Goal: Information Seeking & Learning: Learn about a topic

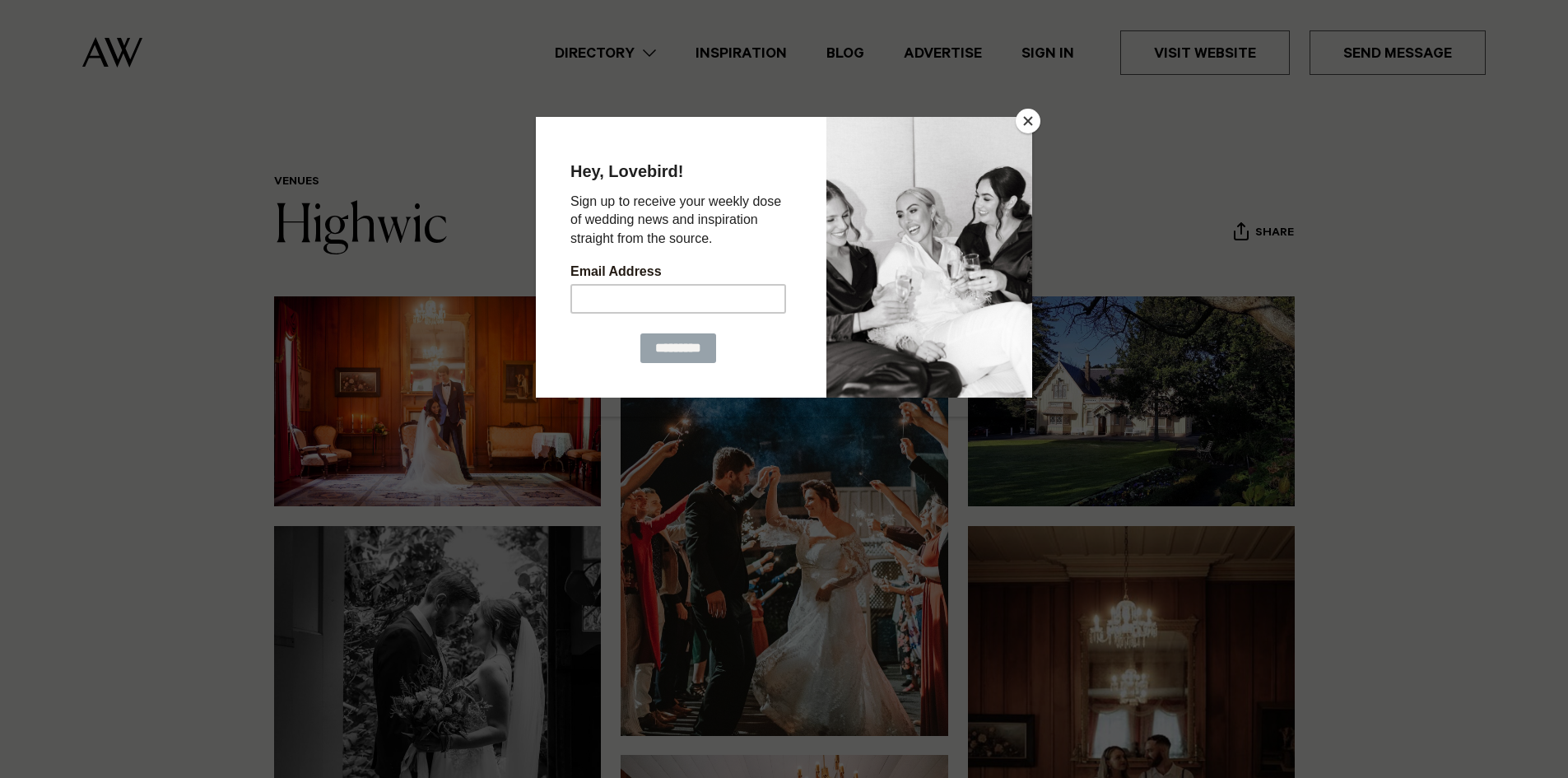
click at [1033, 117] on button "Close" at bounding box center [1028, 121] width 25 height 25
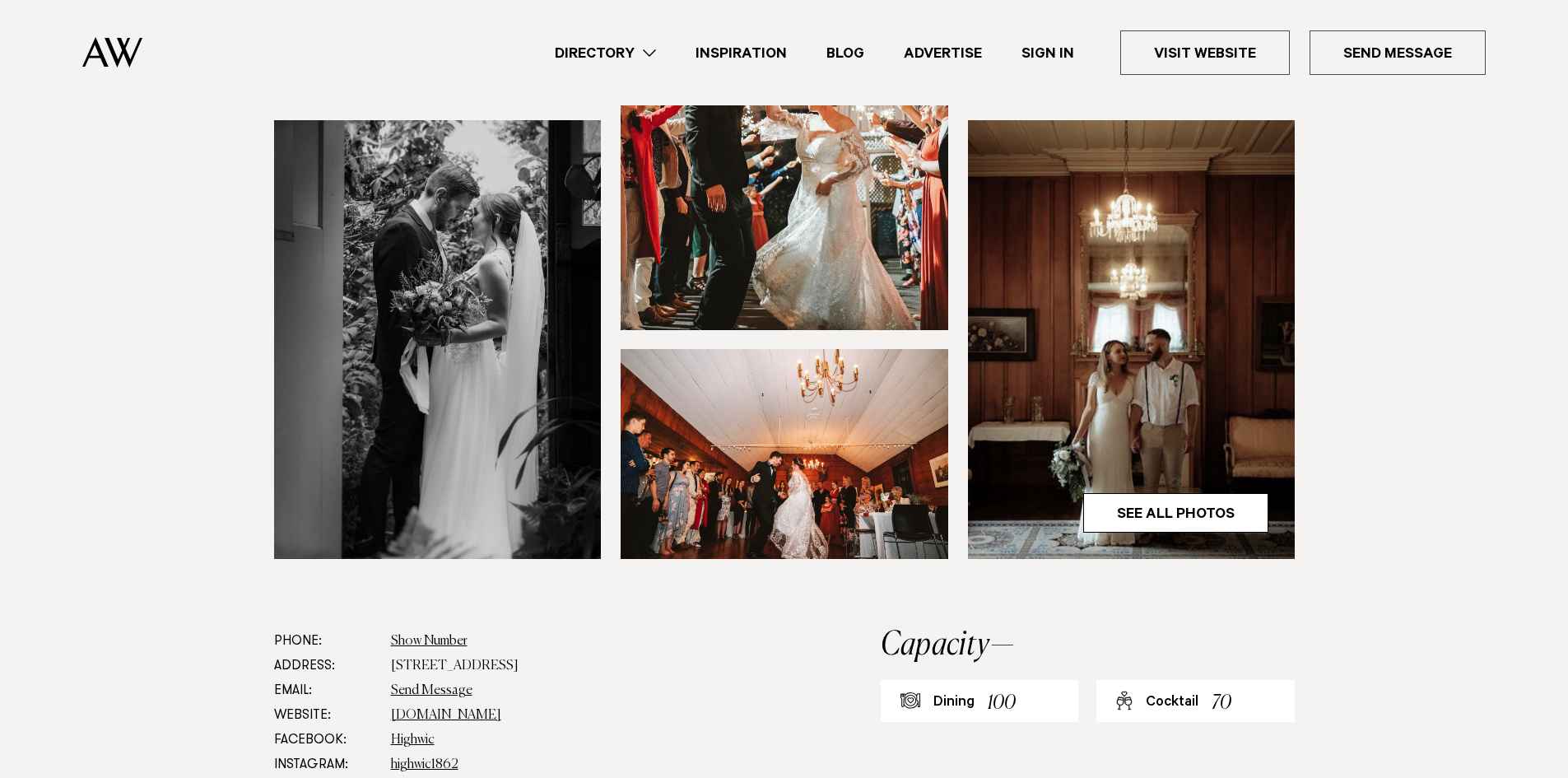
scroll to position [412, 0]
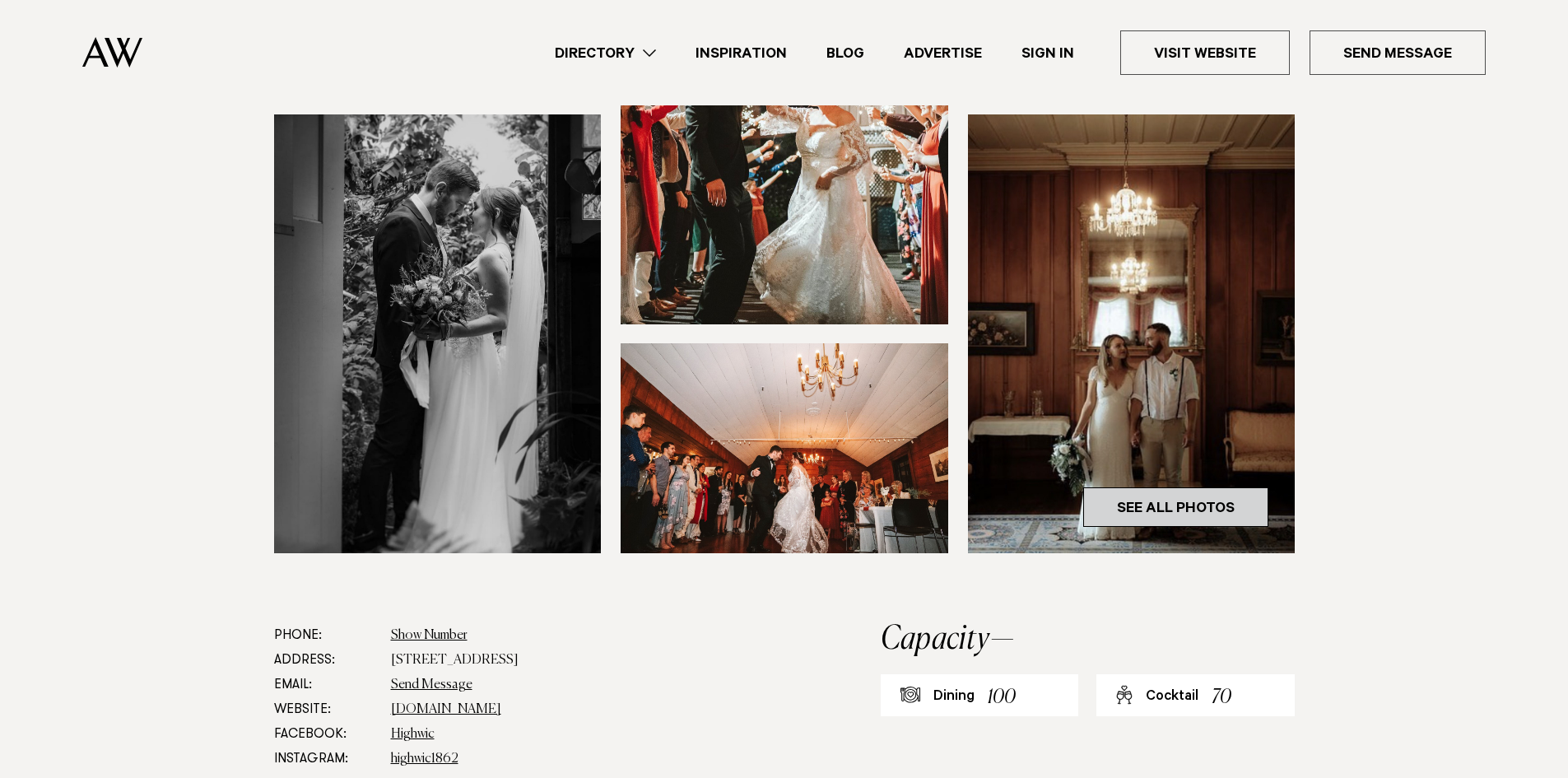
click at [1182, 515] on link "See All Photos" at bounding box center [1175, 507] width 186 height 39
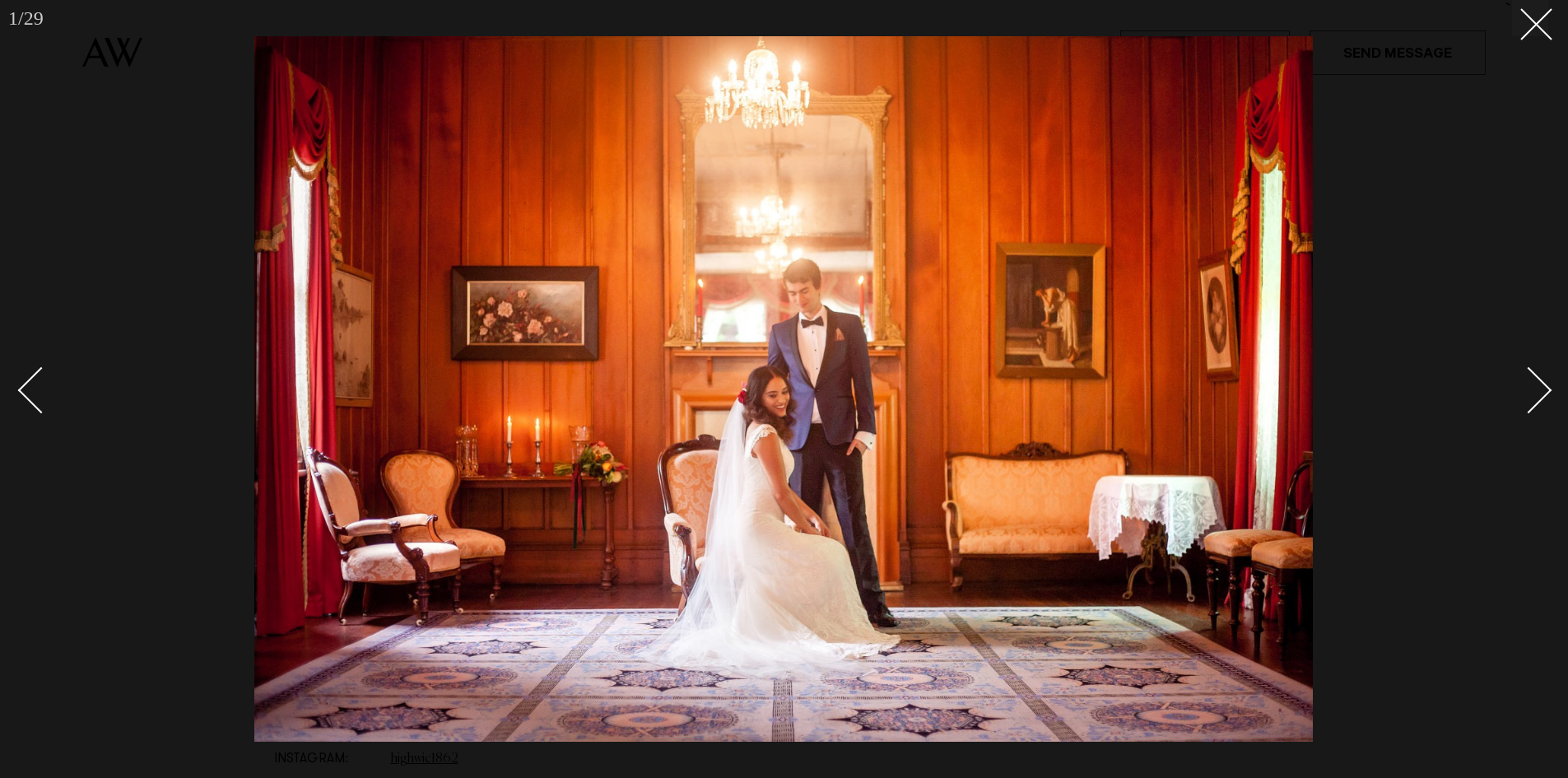
click at [1529, 397] on div "Next slide" at bounding box center [1529, 389] width 47 height 47
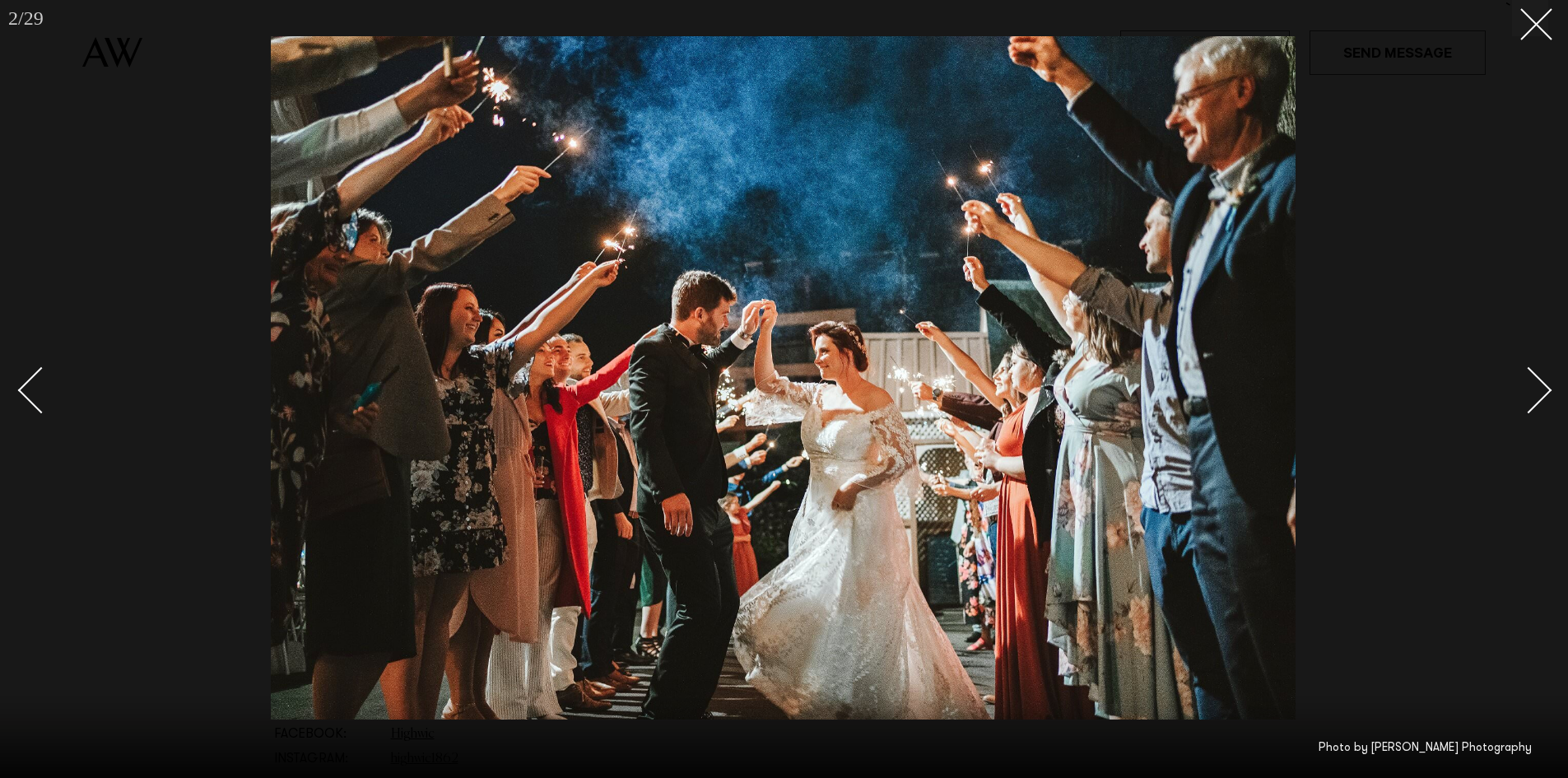
click at [1529, 397] on div "Next slide" at bounding box center [1529, 389] width 47 height 47
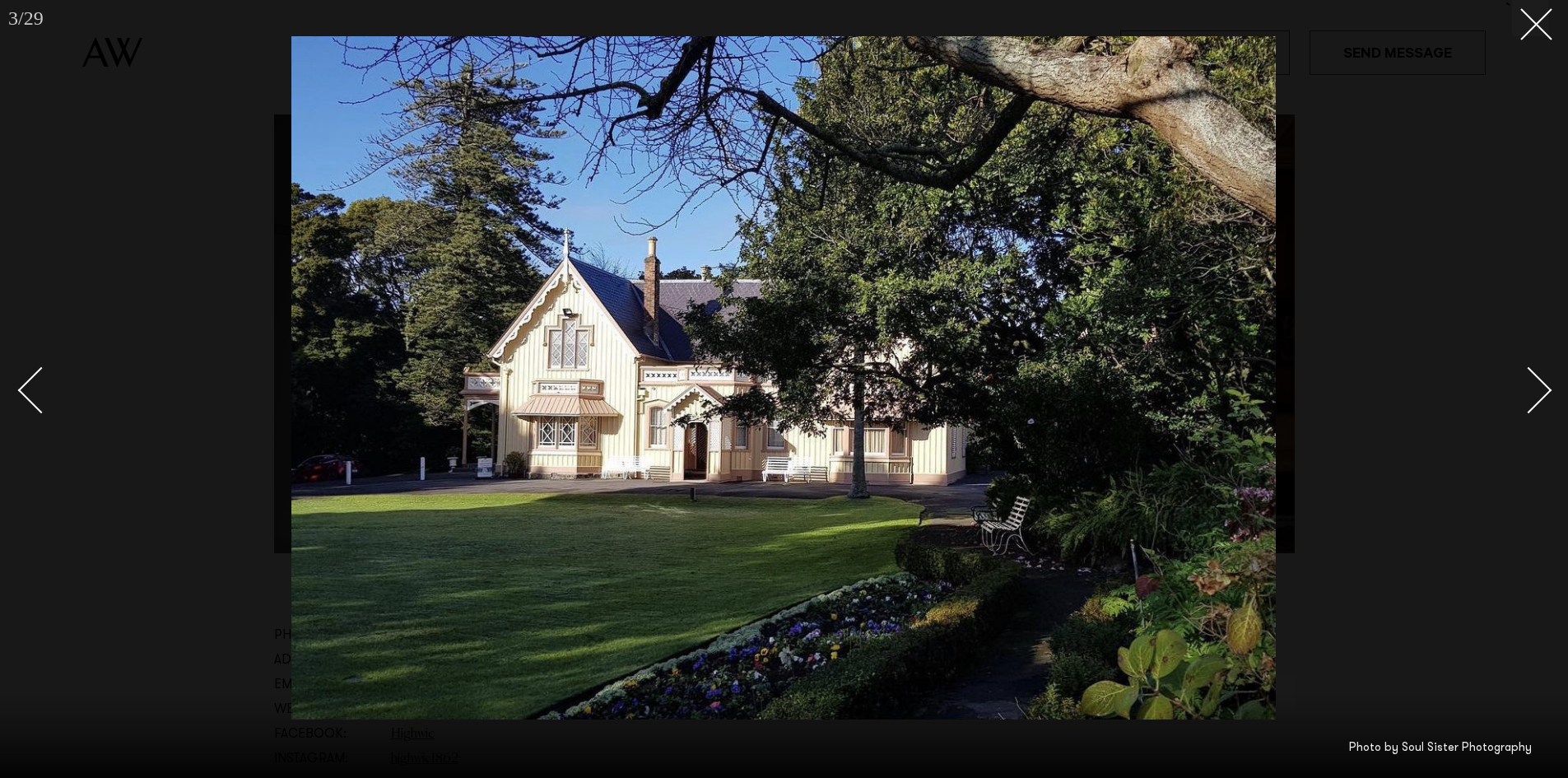
click at [1529, 397] on div "Next slide" at bounding box center [1529, 389] width 47 height 47
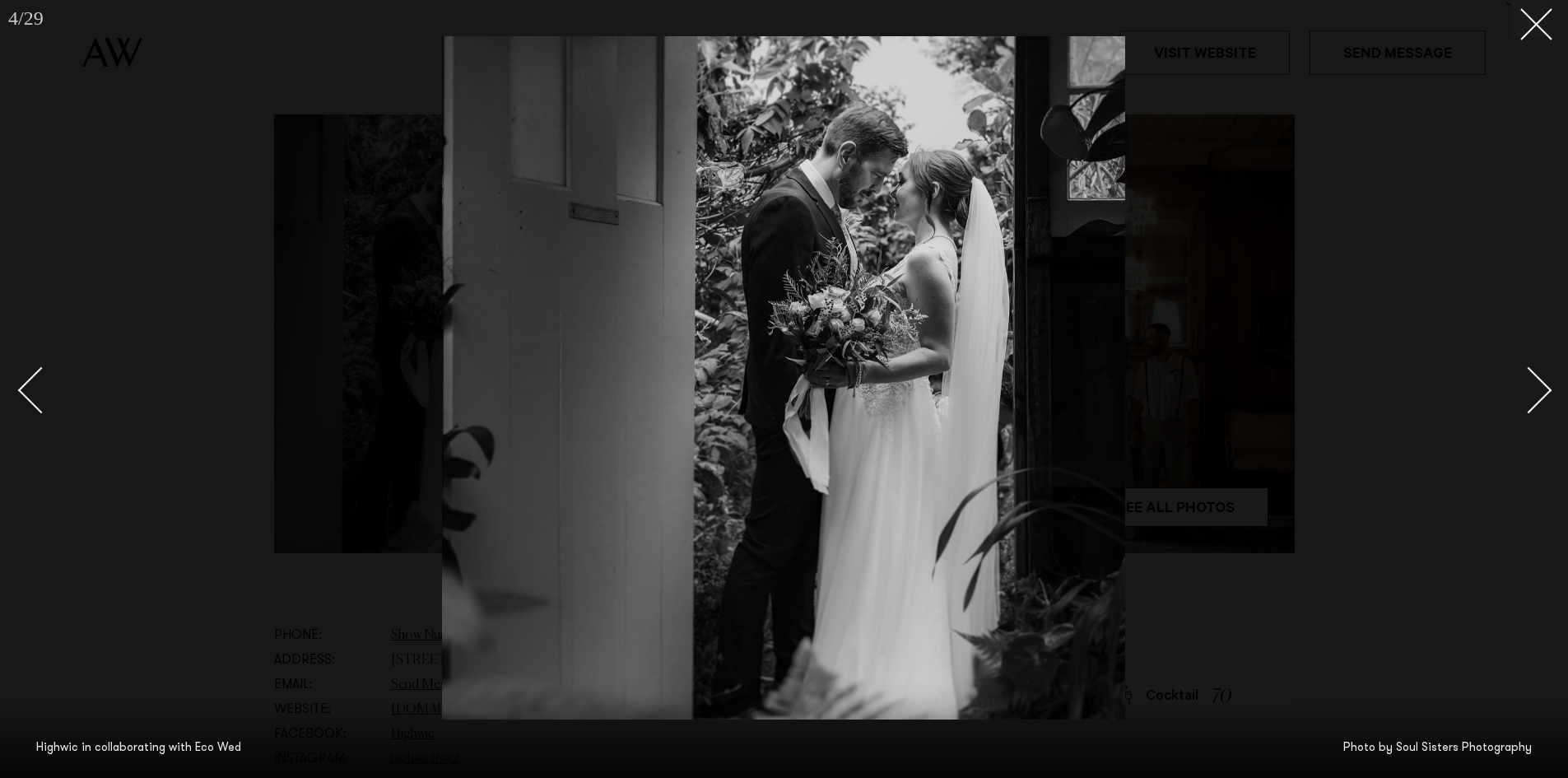
click at [1529, 397] on div "Next slide" at bounding box center [1529, 389] width 47 height 47
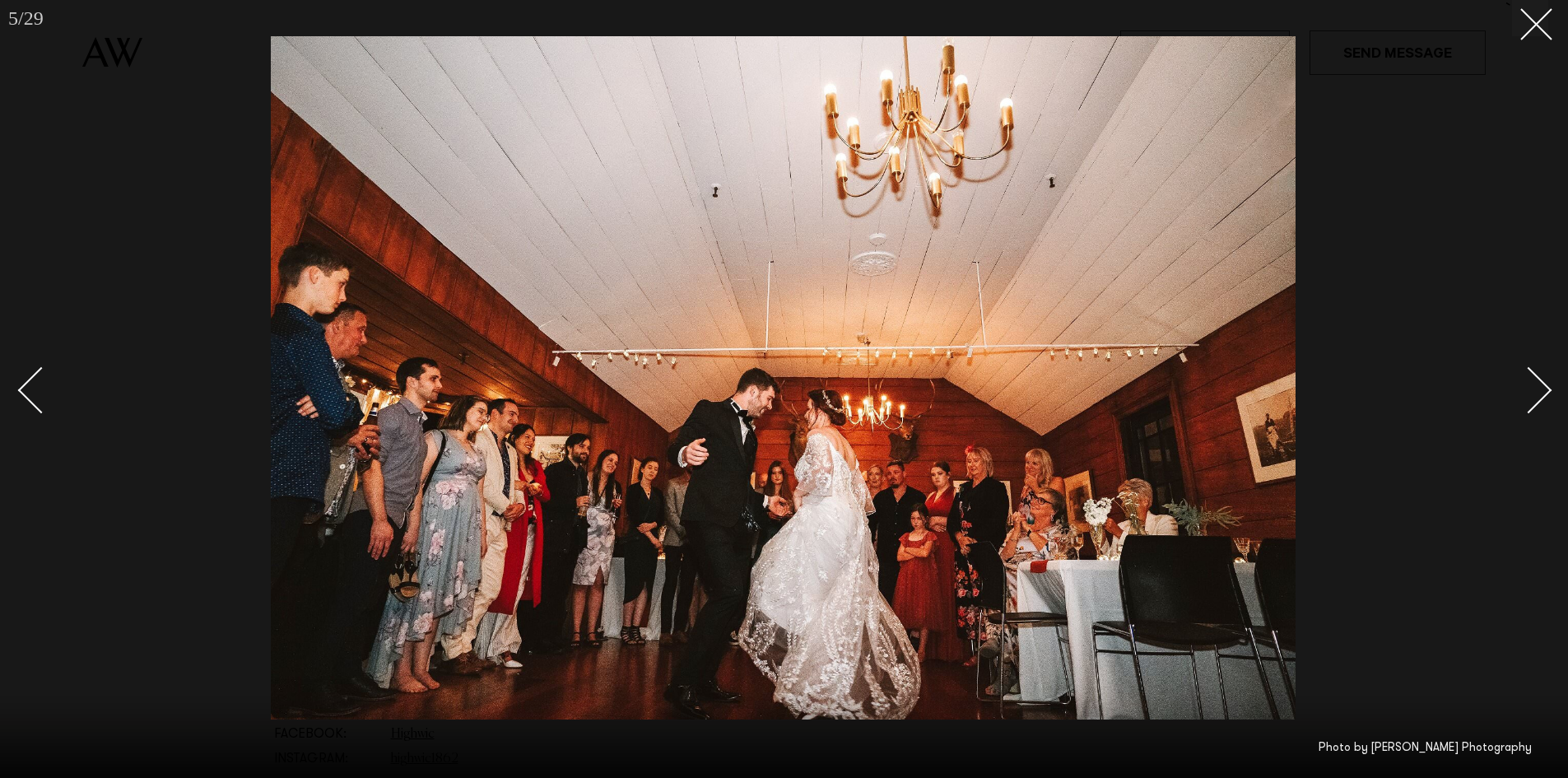
click at [1529, 397] on div "Next slide" at bounding box center [1529, 389] width 47 height 47
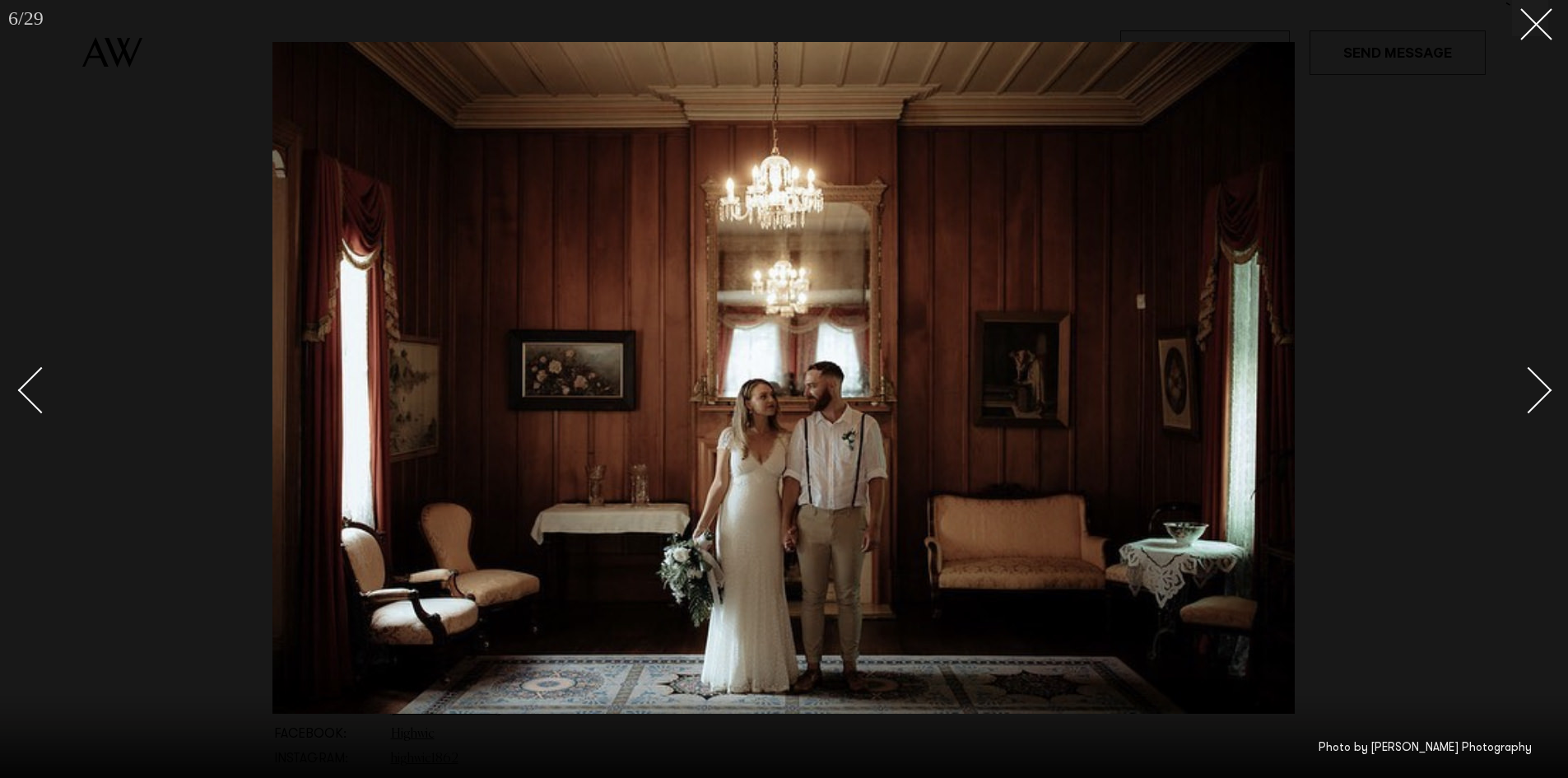
click at [1529, 397] on div "Next slide" at bounding box center [1529, 389] width 47 height 47
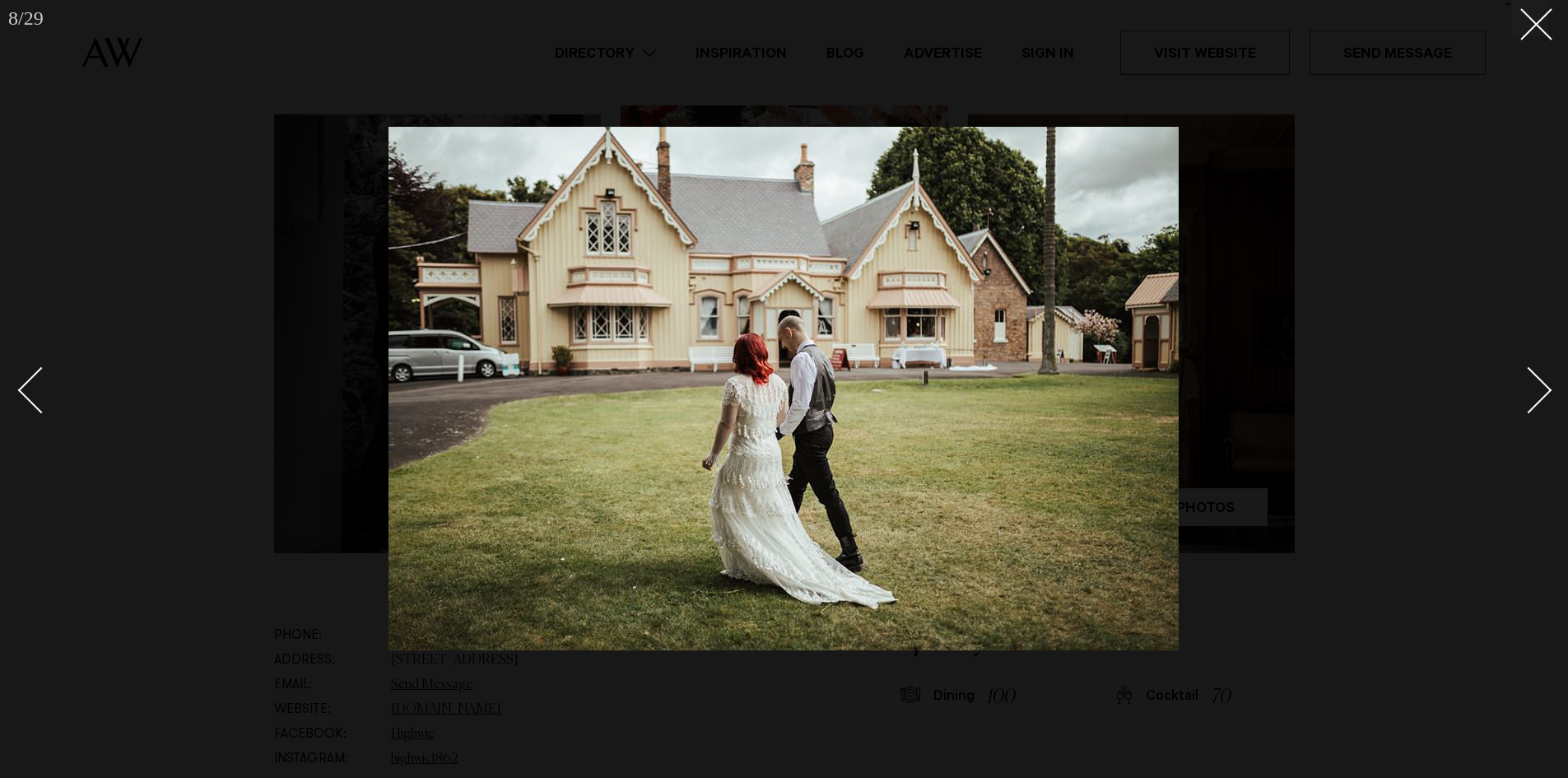
click at [1539, 380] on div "Next slide" at bounding box center [1529, 389] width 47 height 47
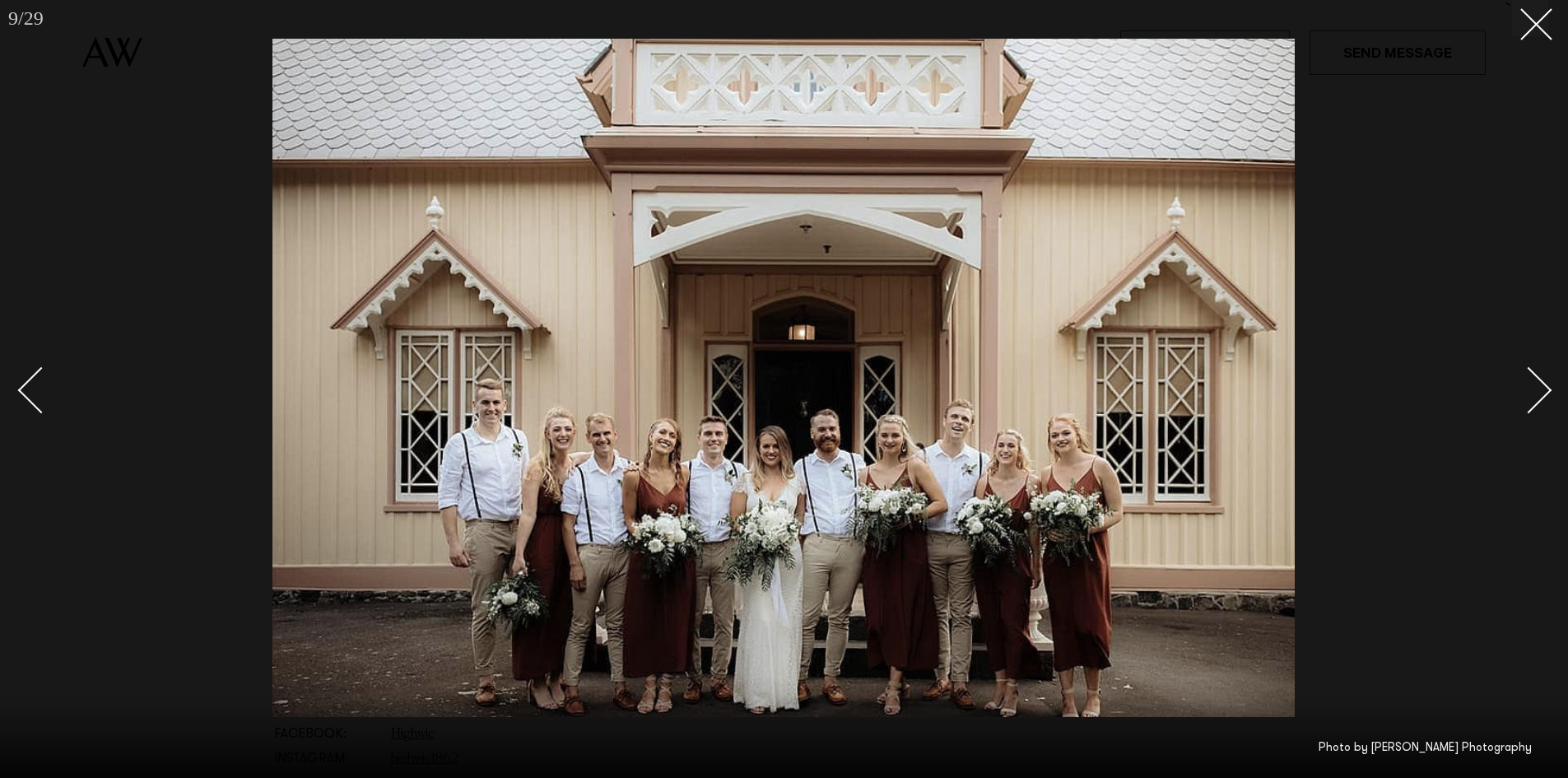
click at [1539, 380] on div "Next slide" at bounding box center [1529, 389] width 47 height 47
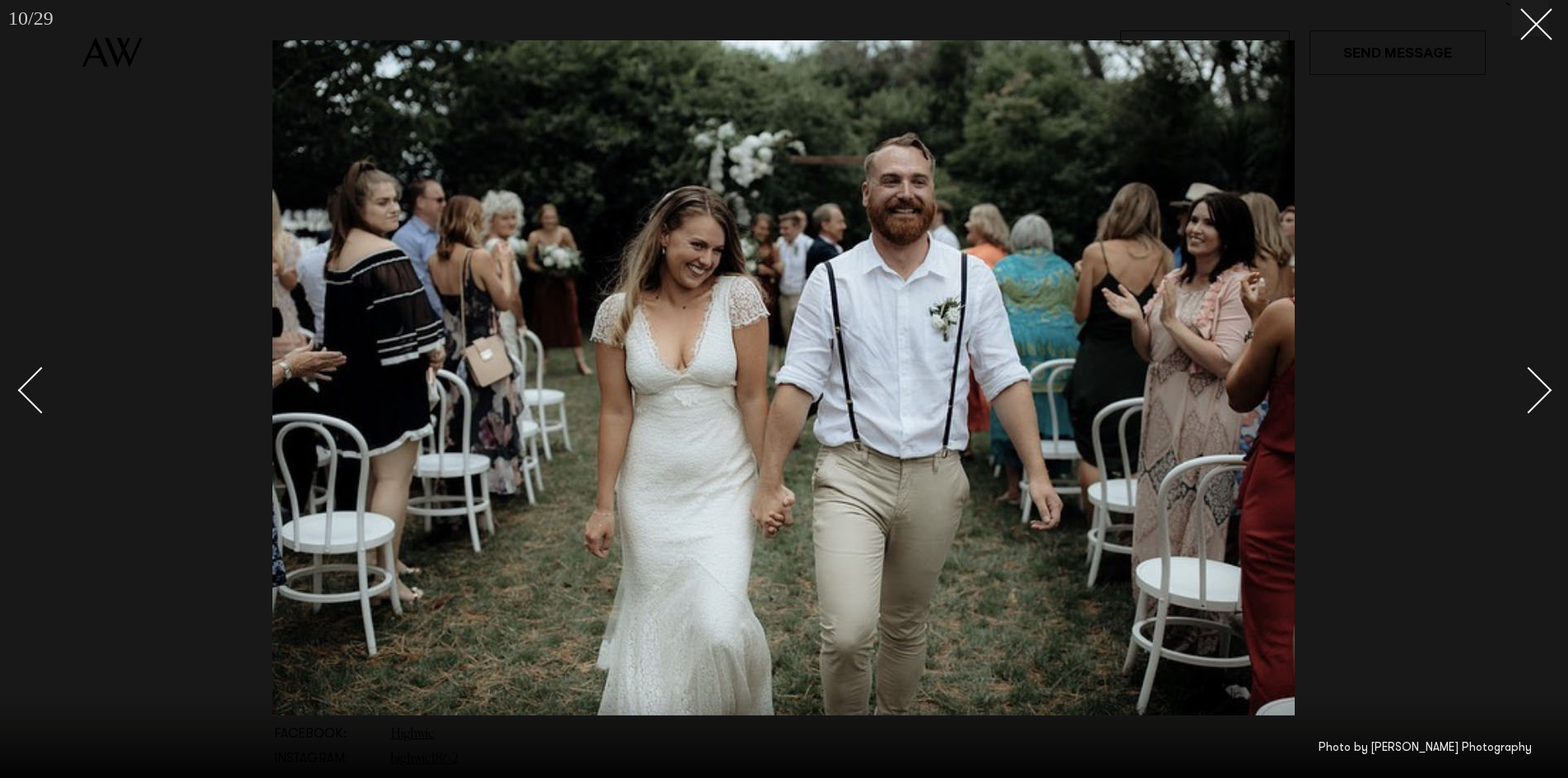
click at [1539, 380] on div "Next slide" at bounding box center [1529, 389] width 47 height 47
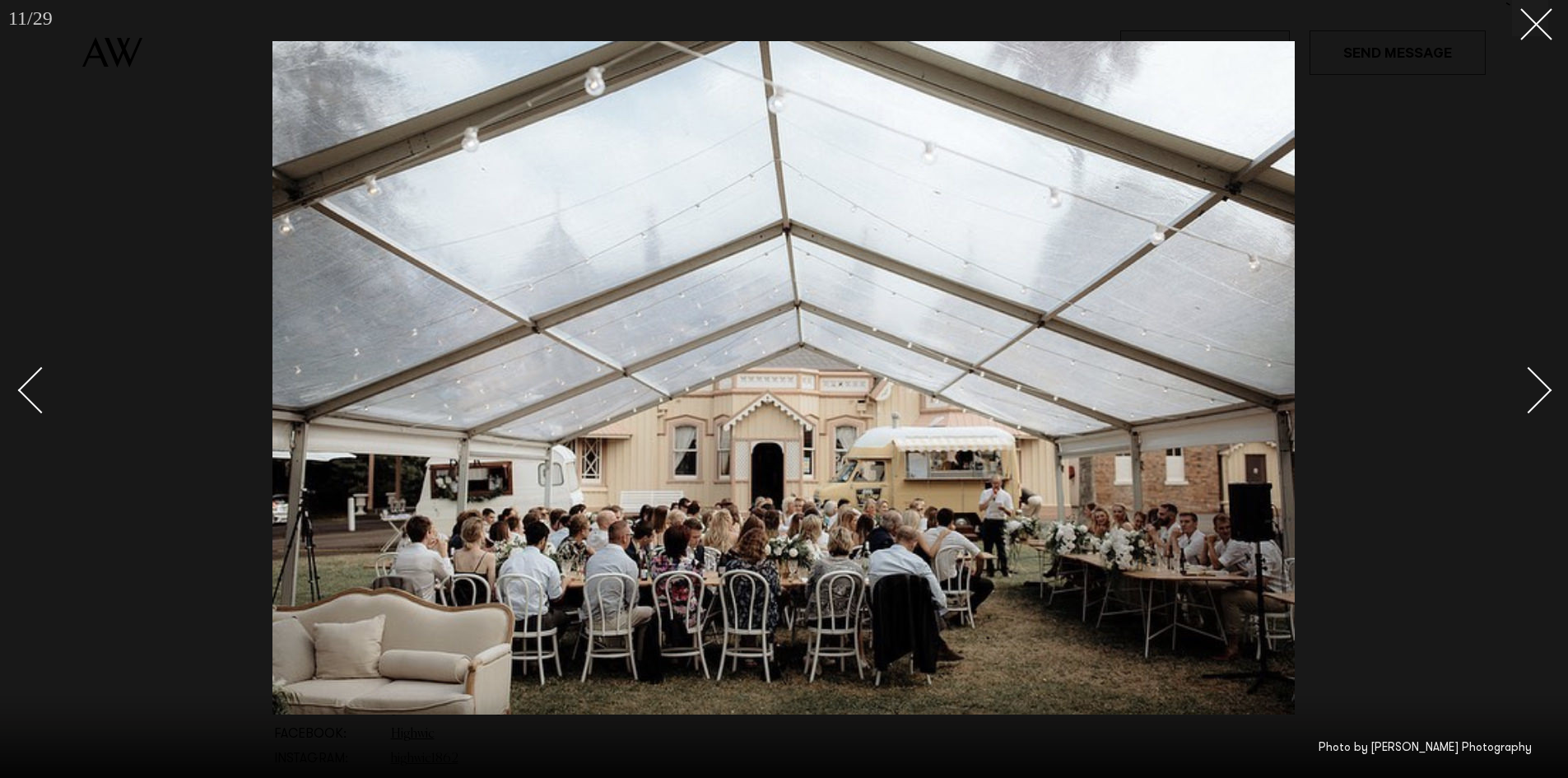
click at [1539, 380] on div "Next slide" at bounding box center [1529, 389] width 47 height 47
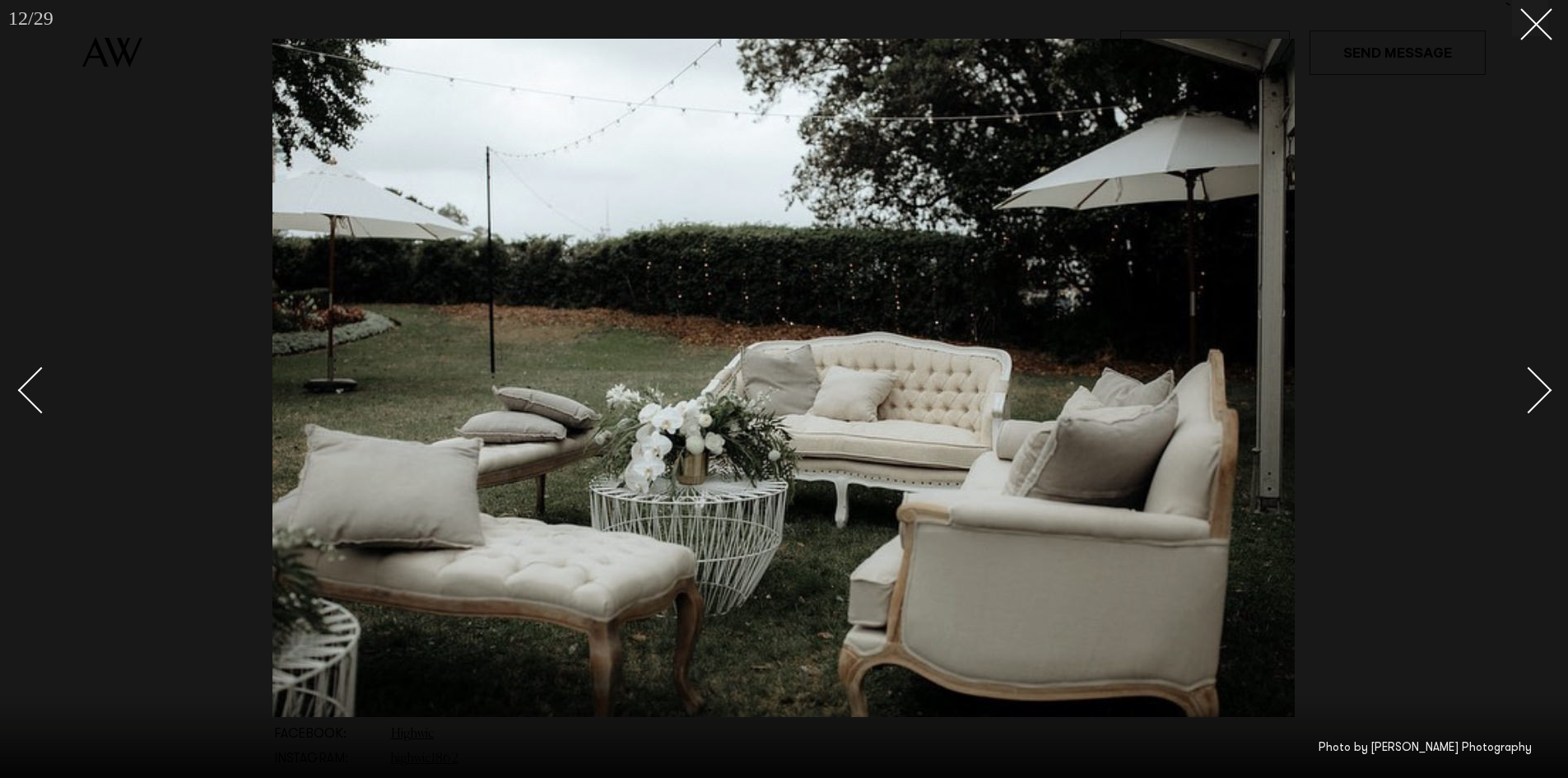
click at [1539, 380] on div "Next slide" at bounding box center [1529, 389] width 47 height 47
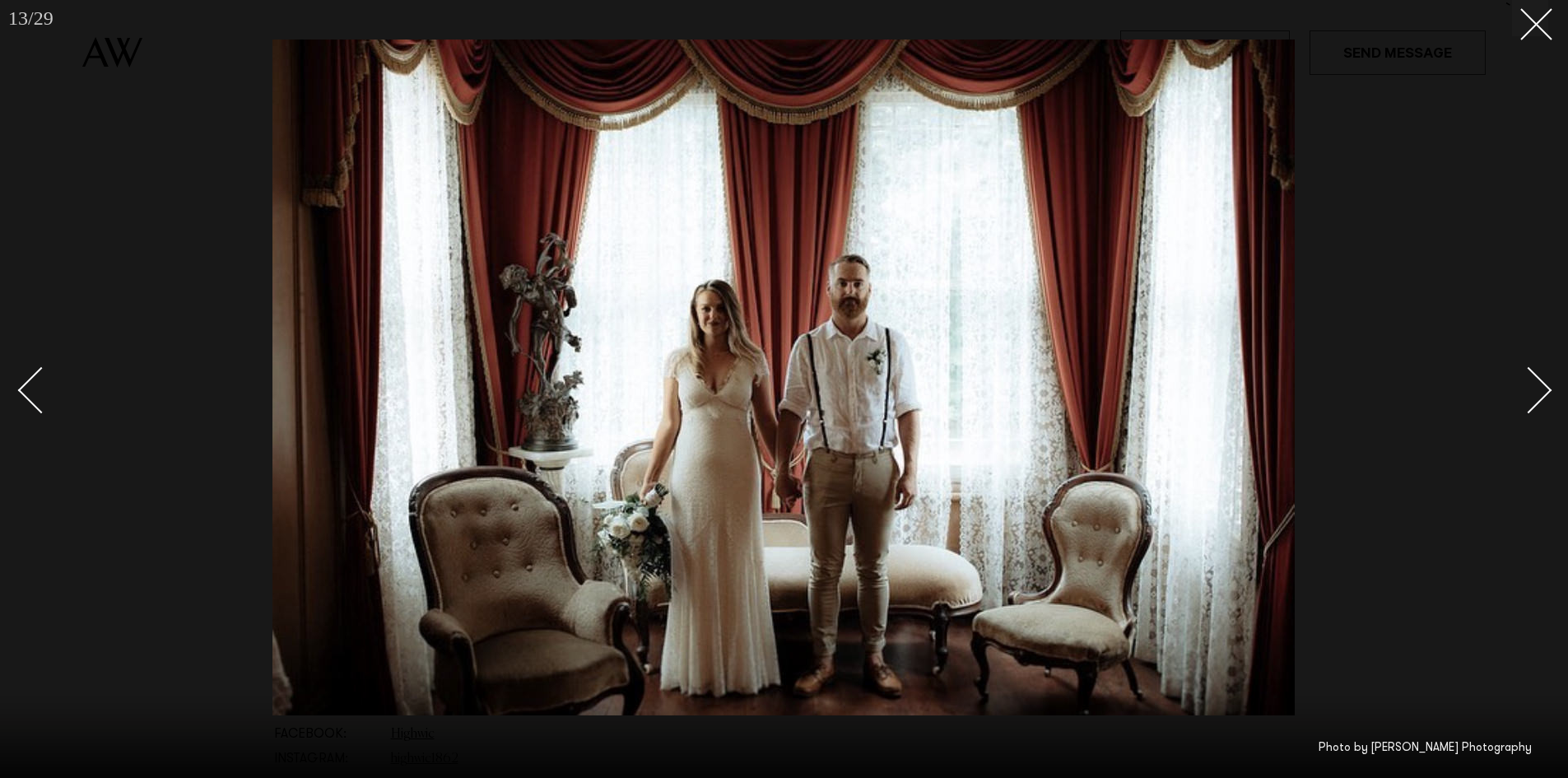
click at [1539, 380] on div "Next slide" at bounding box center [1529, 389] width 47 height 47
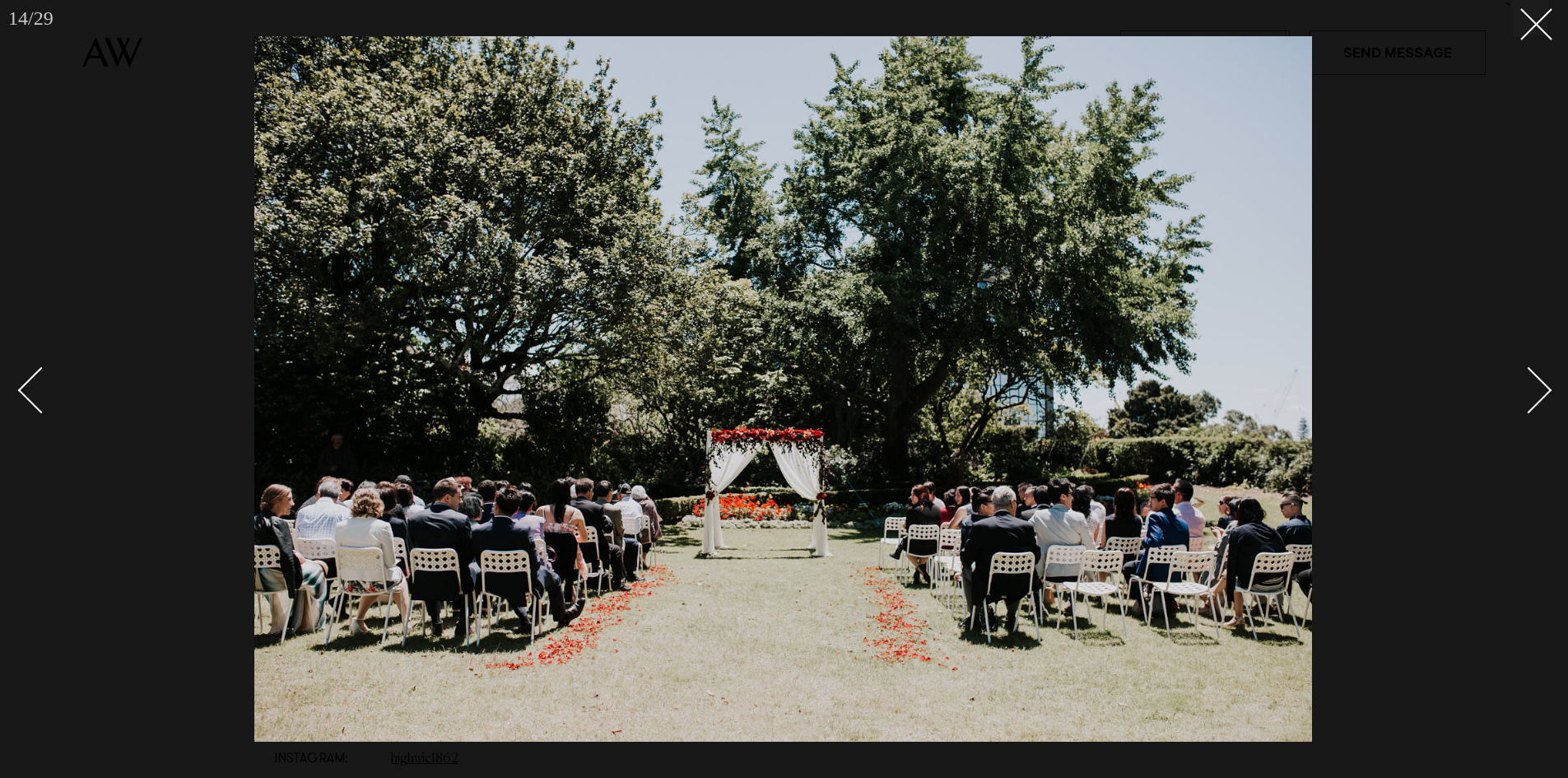
click at [1540, 380] on div "Next slide" at bounding box center [1529, 389] width 47 height 47
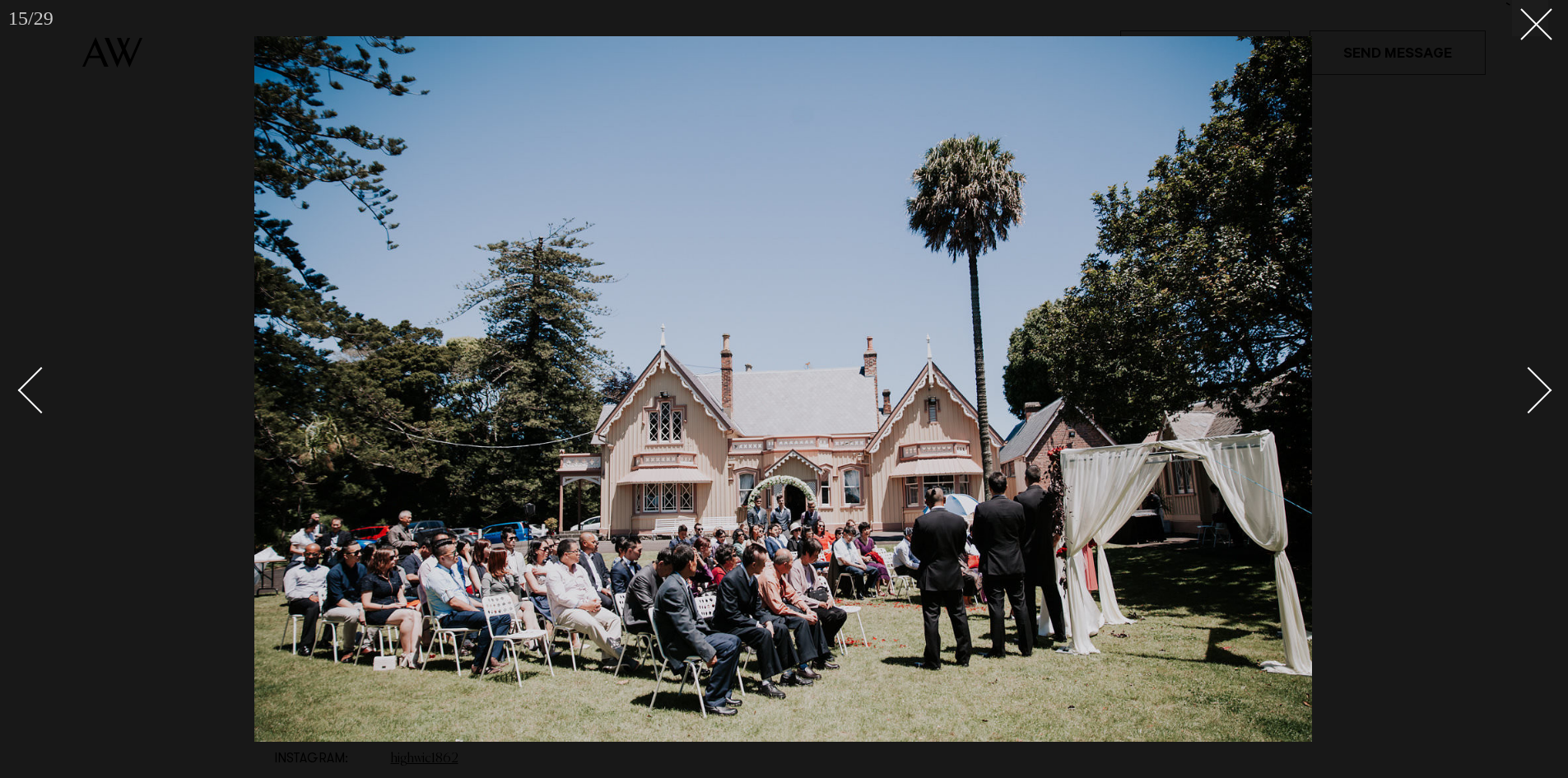
click at [1542, 380] on div "Next slide" at bounding box center [1529, 389] width 47 height 47
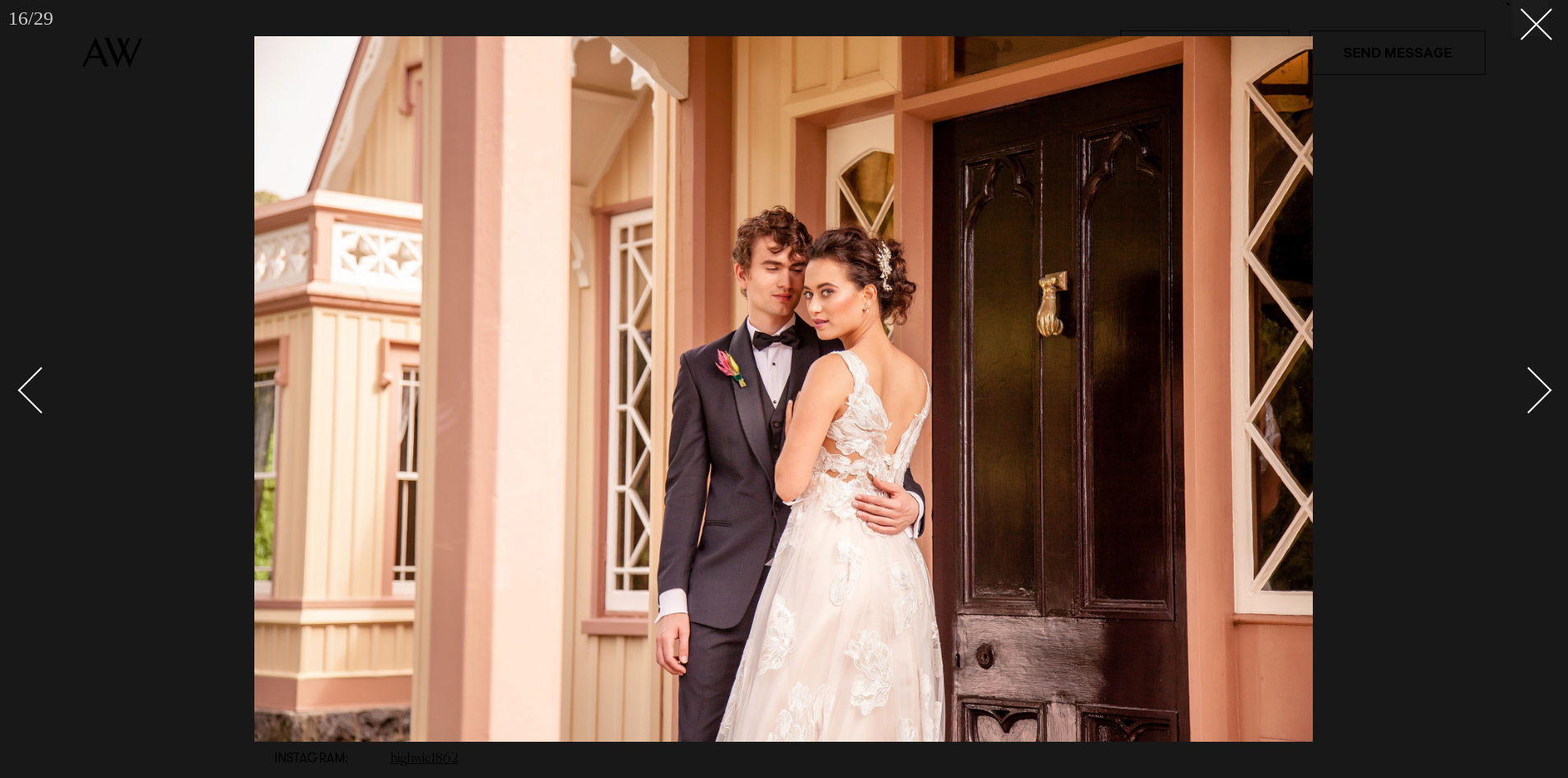
click at [1542, 380] on div "Next slide" at bounding box center [1529, 389] width 47 height 47
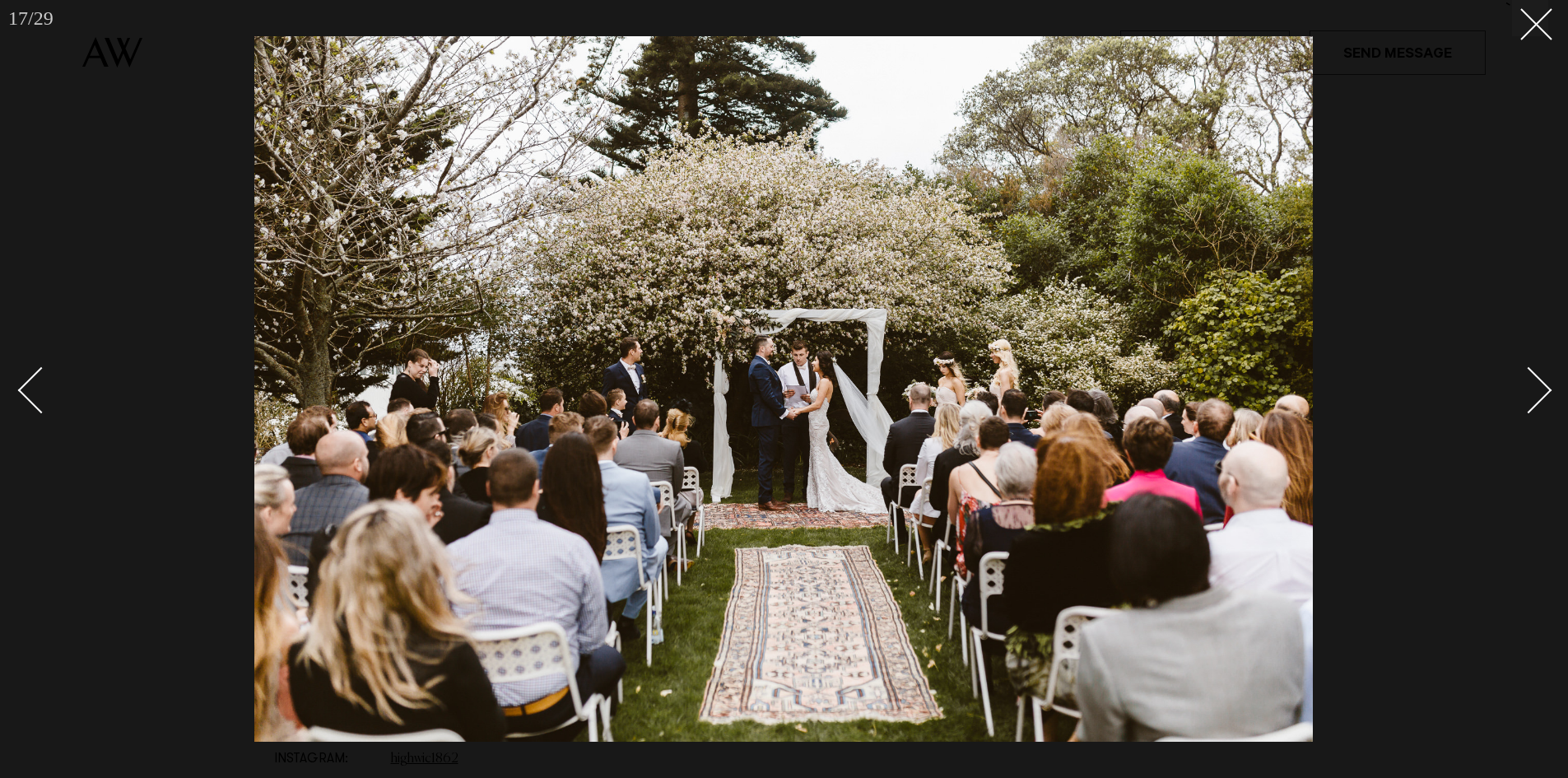
click at [1542, 380] on div "Next slide" at bounding box center [1529, 389] width 47 height 47
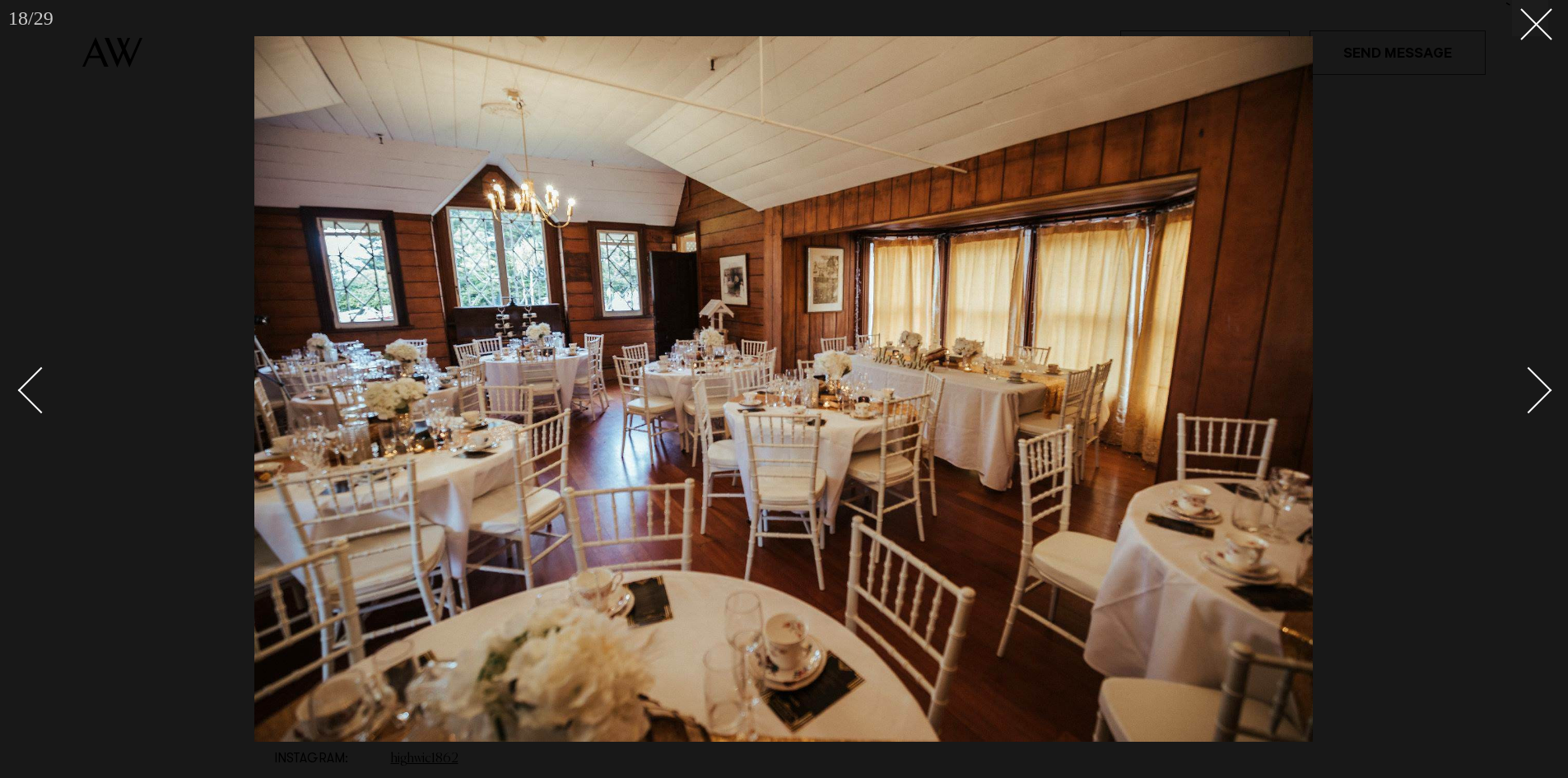
click at [1542, 380] on div "Next slide" at bounding box center [1529, 389] width 47 height 47
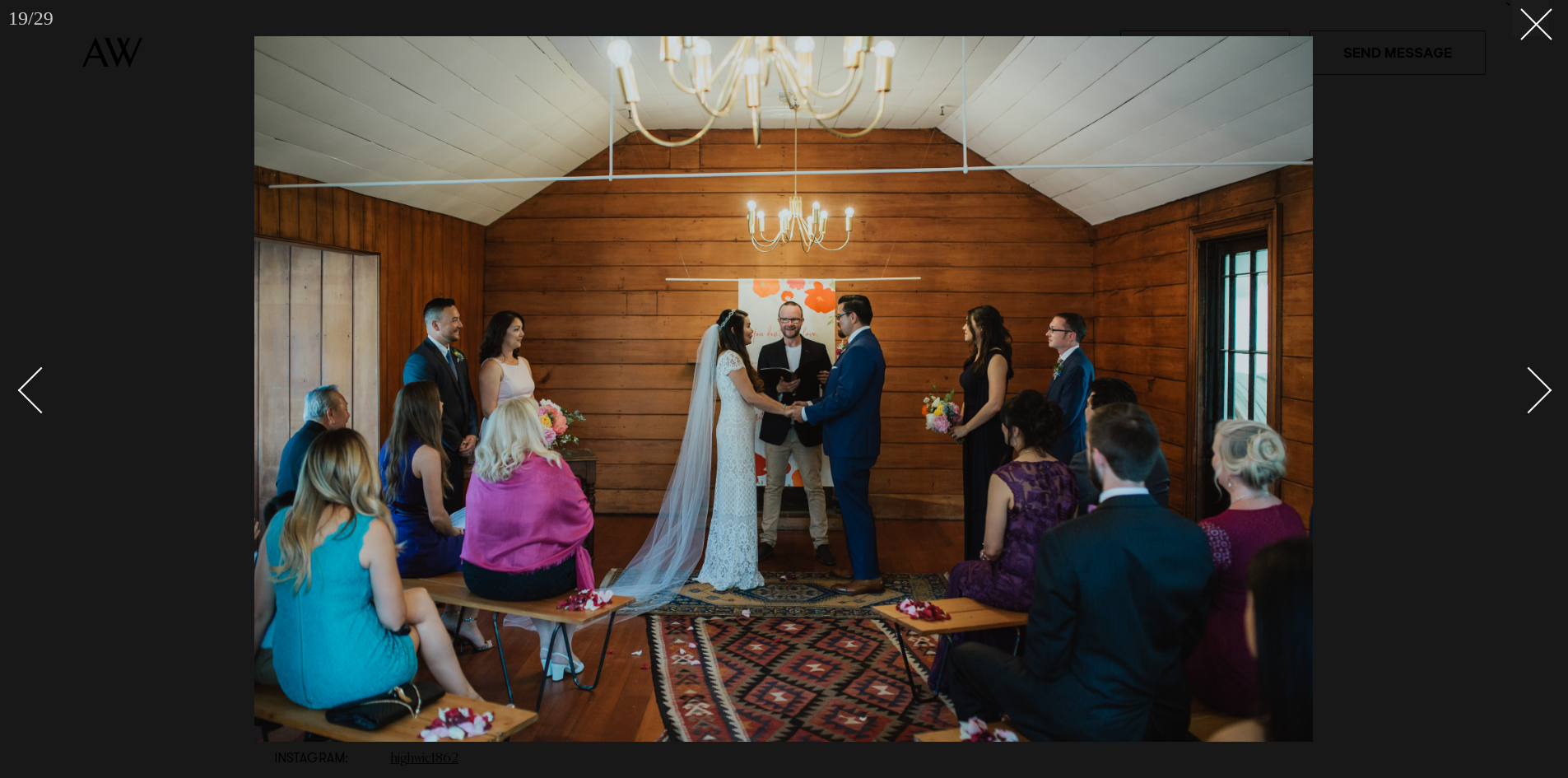
click at [1545, 380] on link at bounding box center [1519, 389] width 58 height 83
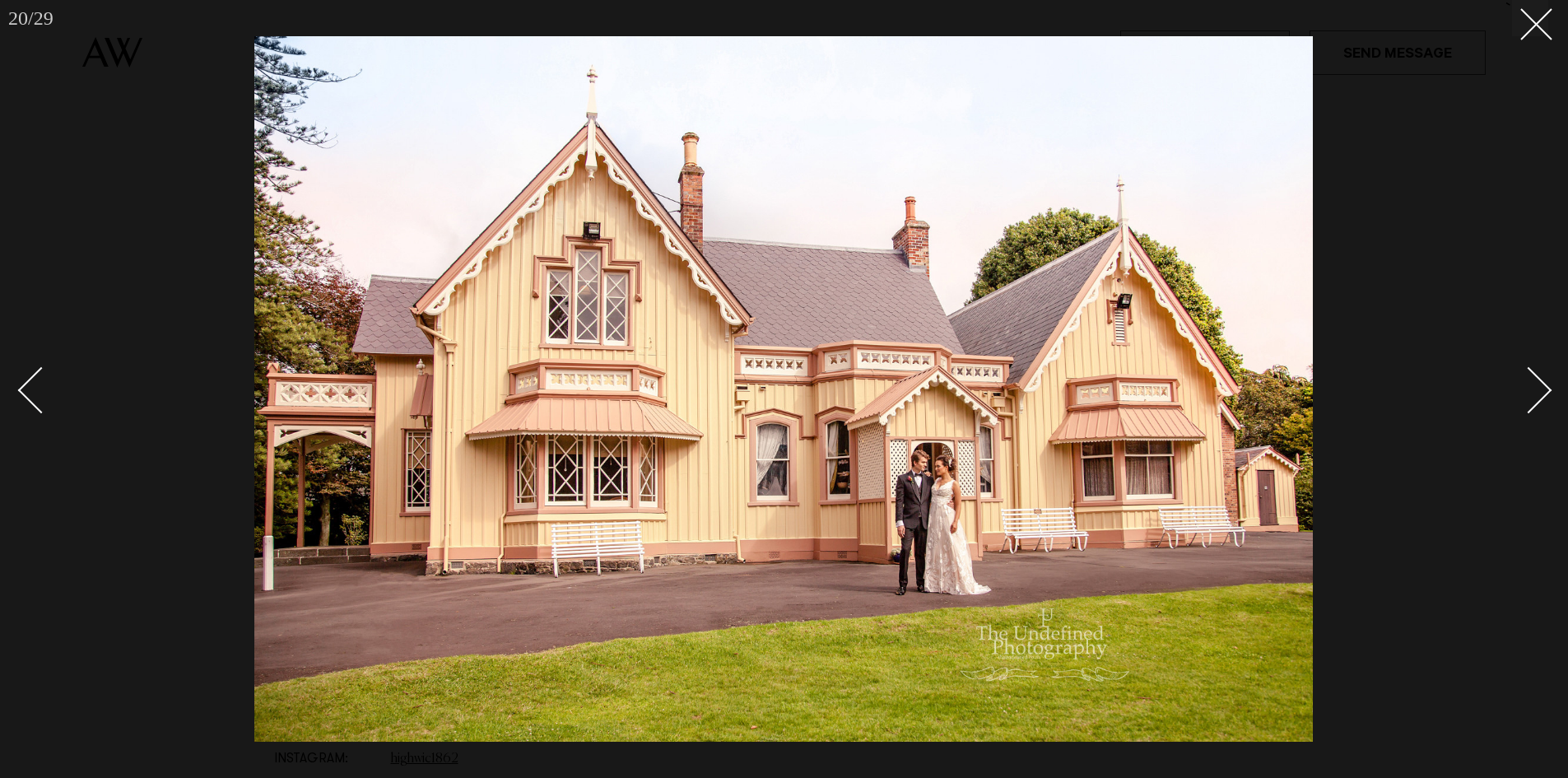
click at [1545, 380] on link at bounding box center [1519, 389] width 58 height 83
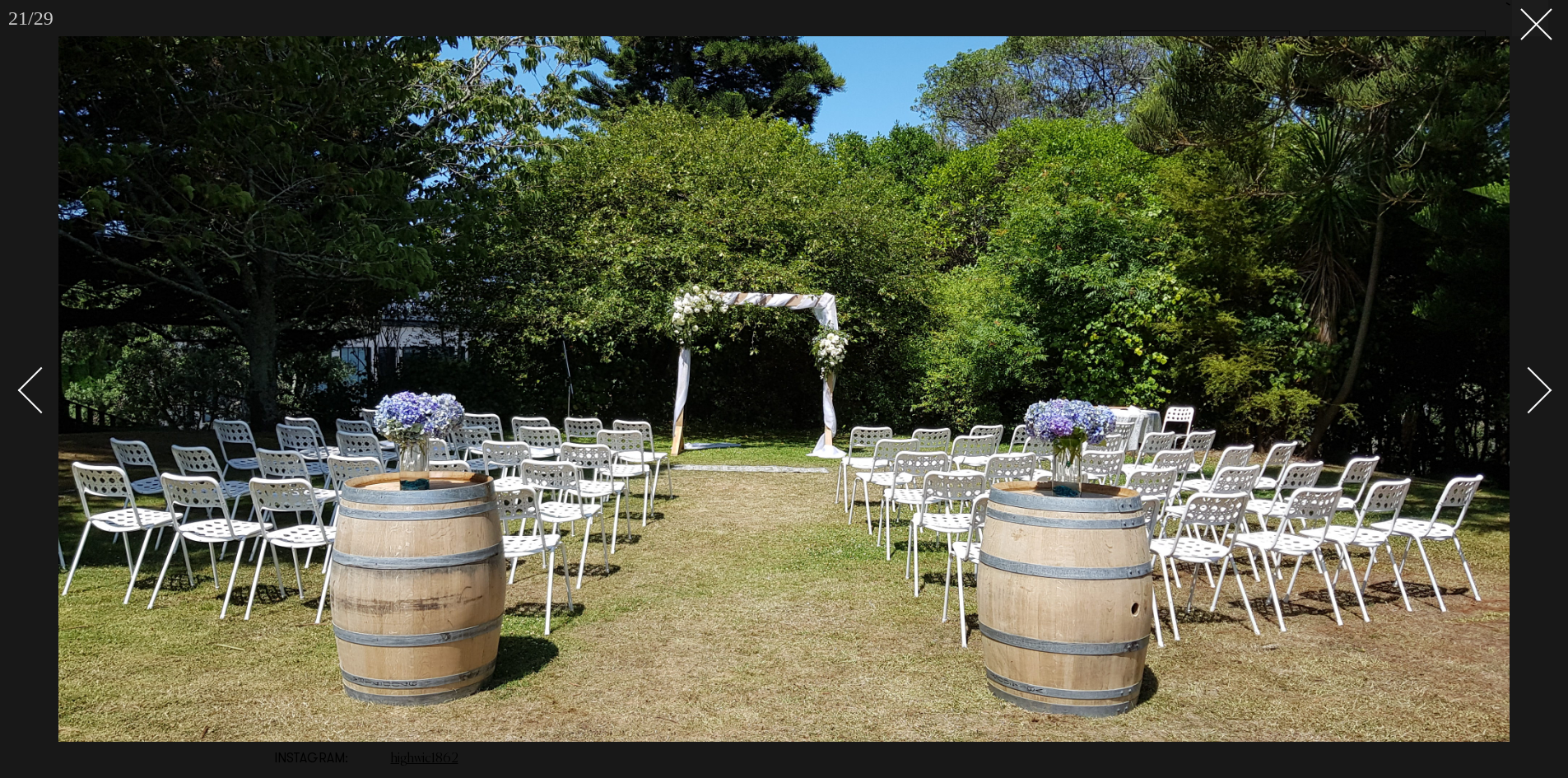
click at [1552, 382] on div at bounding box center [784, 389] width 1568 height 778
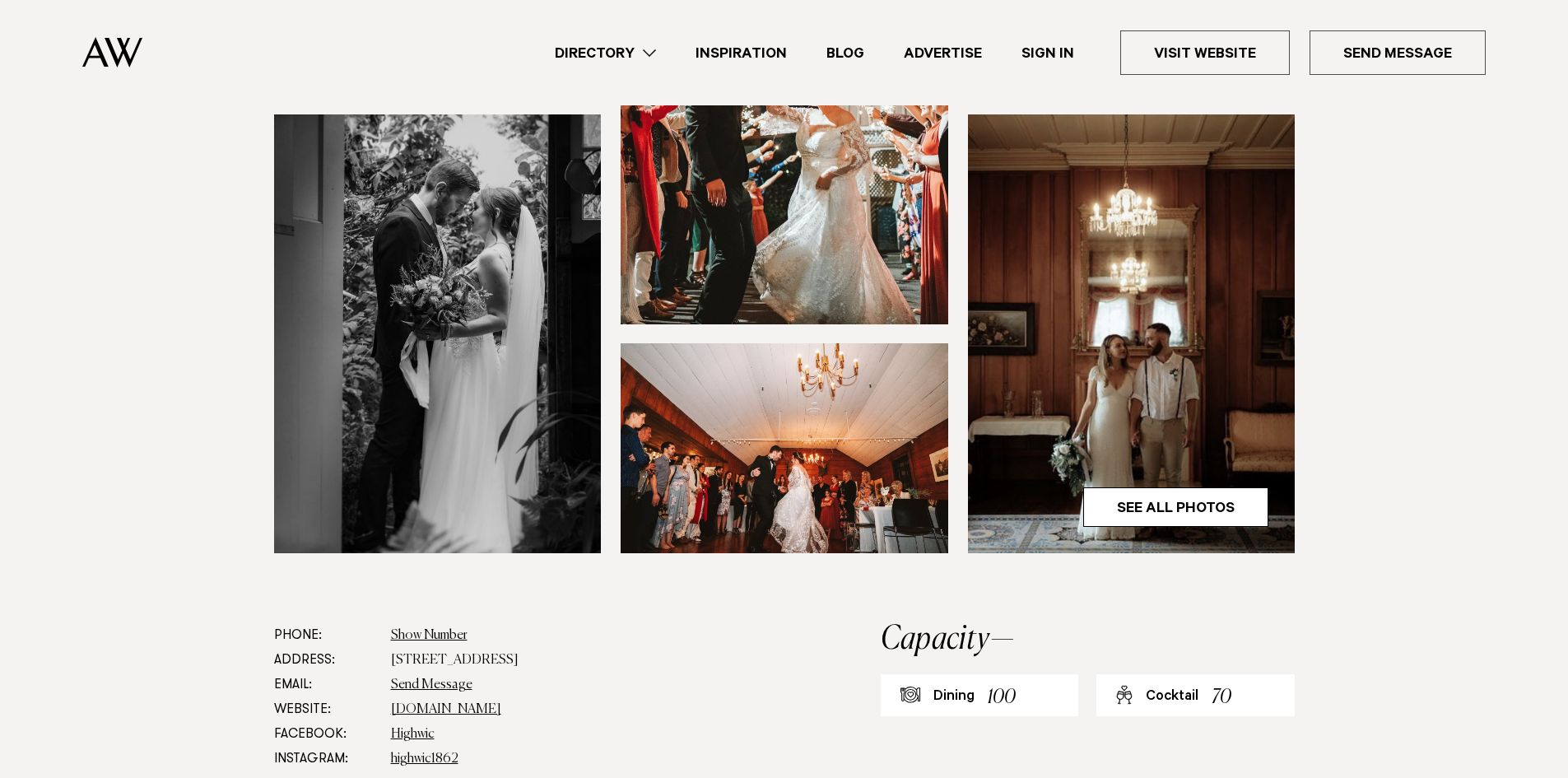
click at [1552, 382] on section at bounding box center [784, 254] width 1568 height 739
